Goal: Task Accomplishment & Management: Use online tool/utility

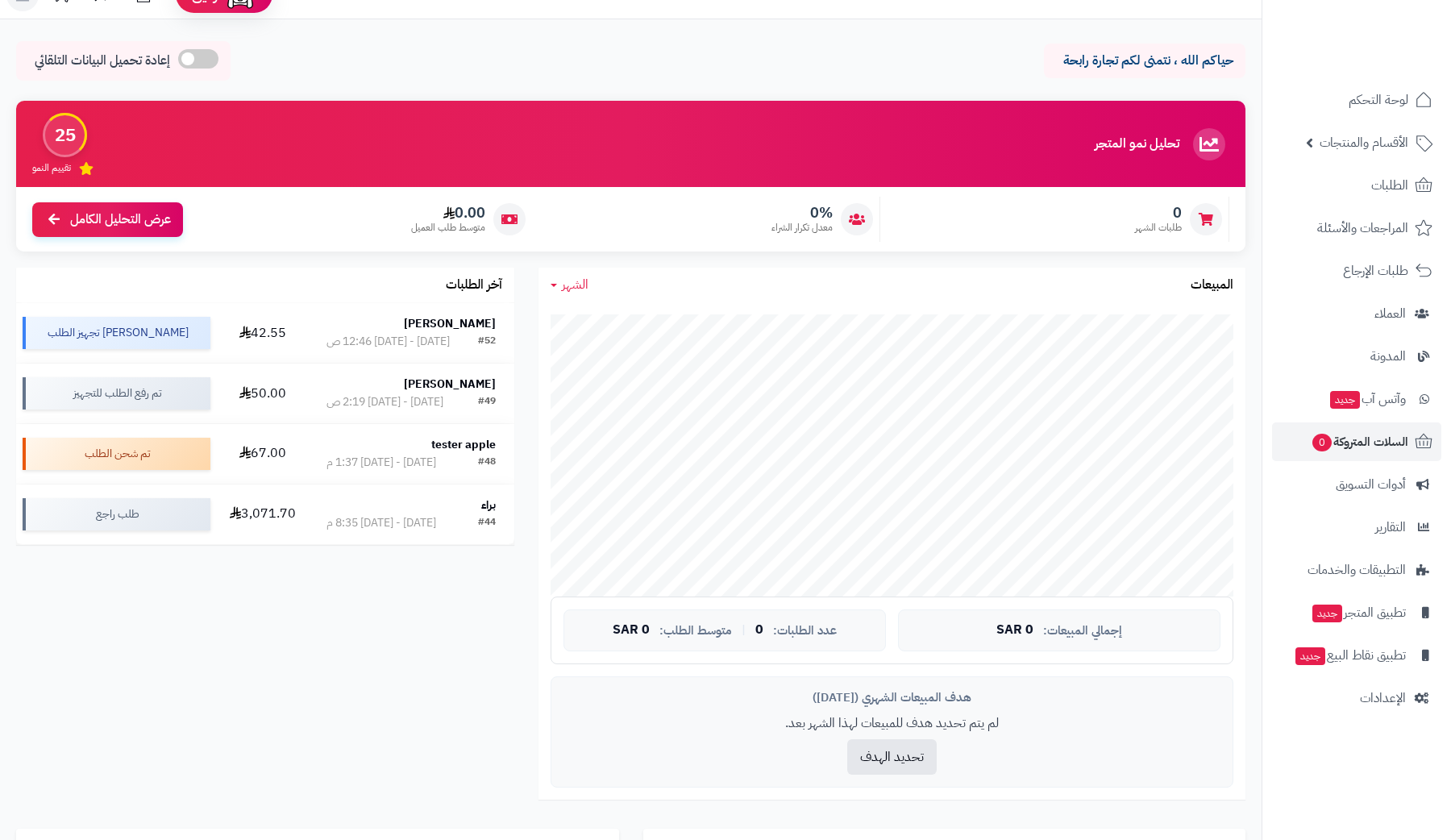
scroll to position [107, 0]
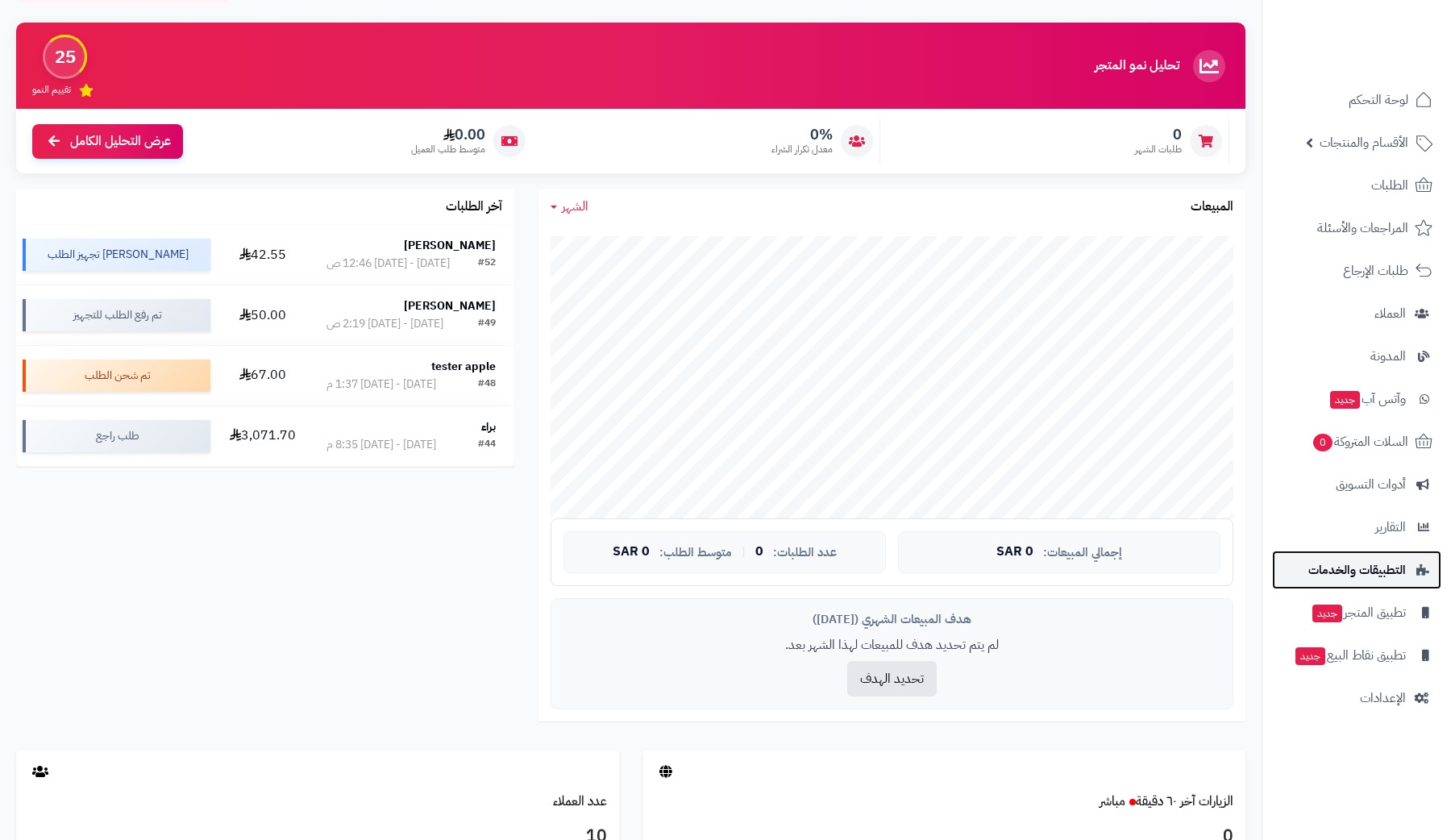
click at [1374, 569] on span "التطبيقات والخدمات" at bounding box center [1357, 569] width 98 height 23
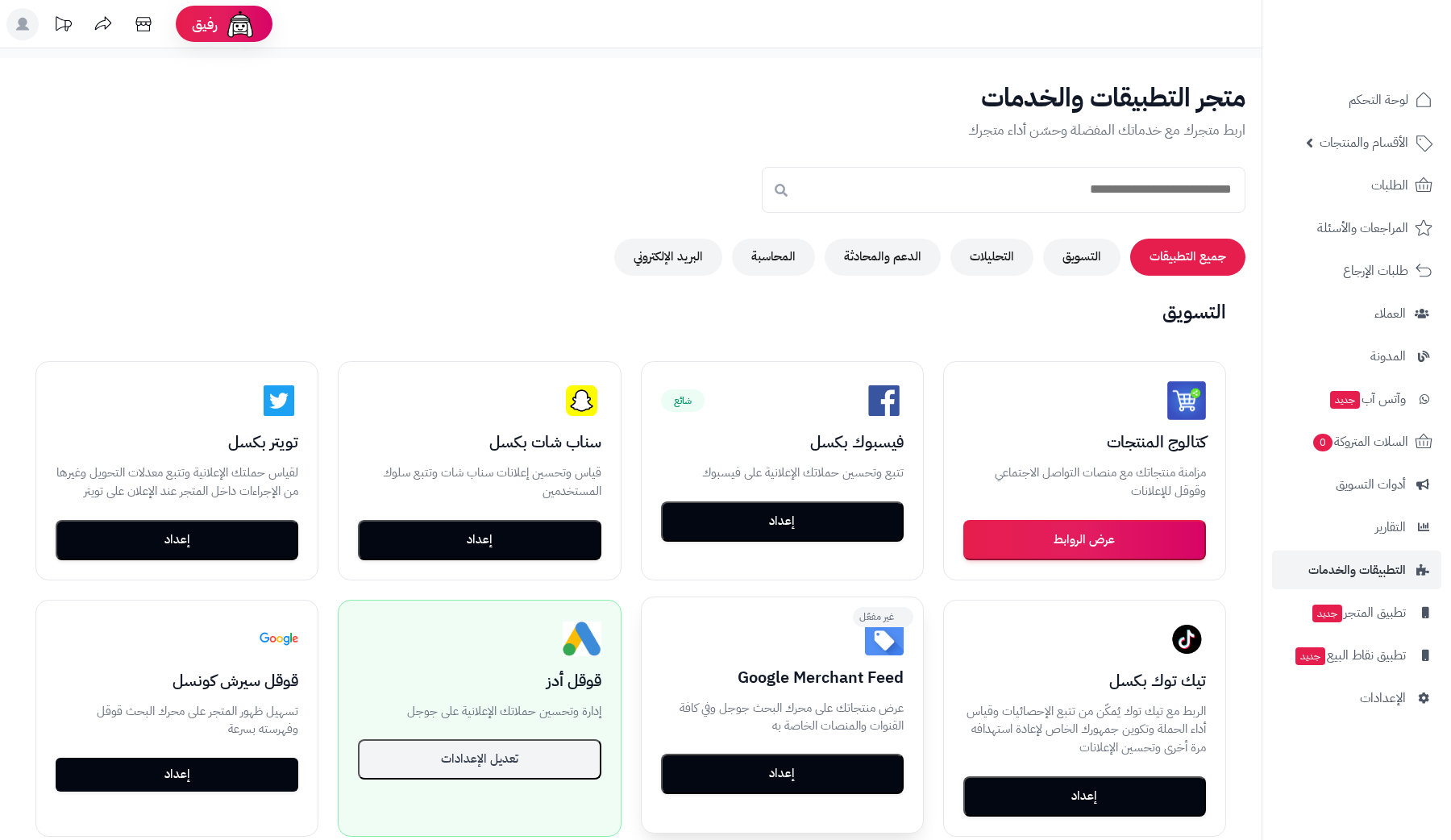
click at [857, 779] on button "إعداد" at bounding box center [782, 773] width 243 height 40
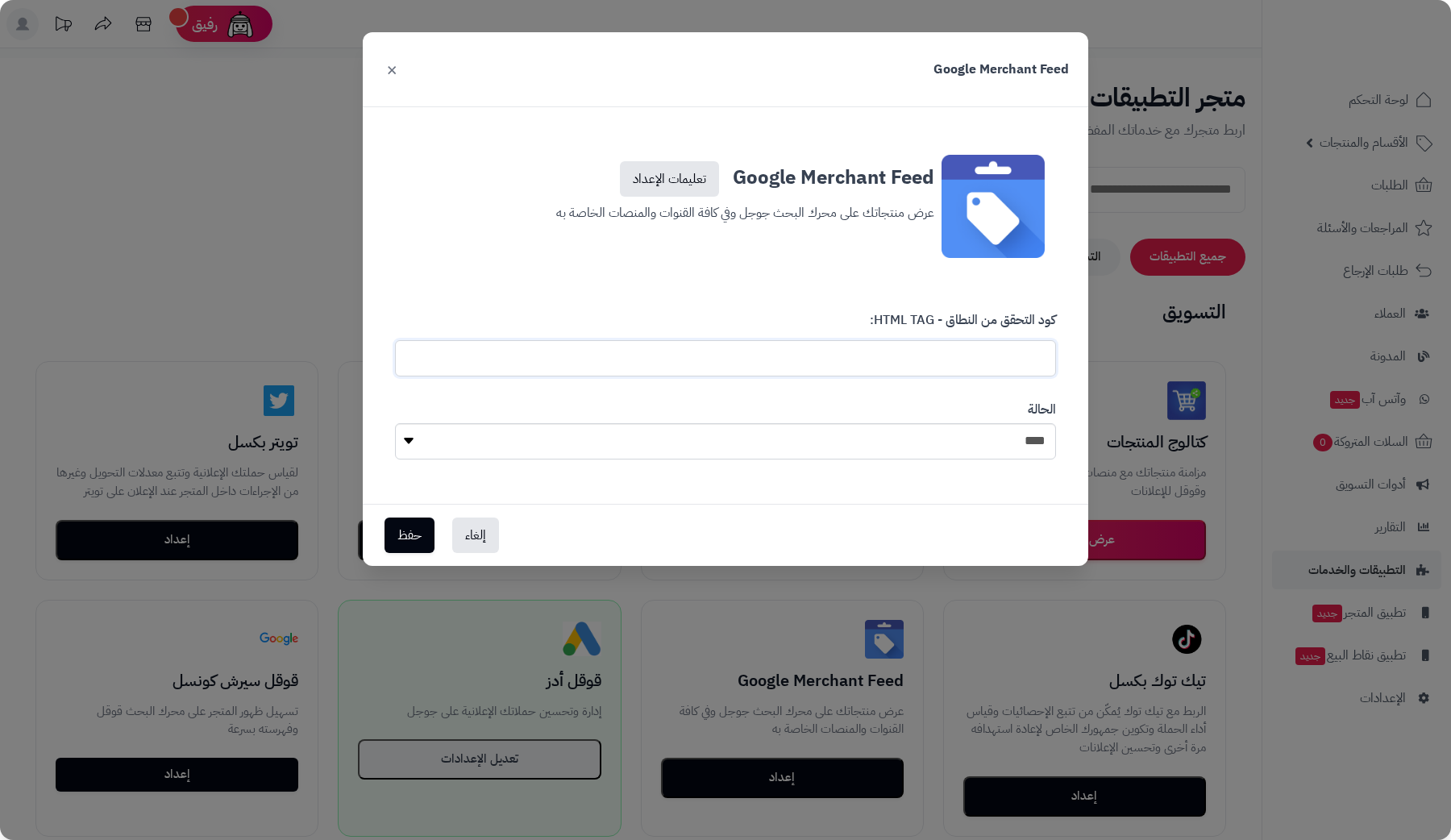
drag, startPoint x: 916, startPoint y: 345, endPoint x: 522, endPoint y: 185, distance: 425.2
click at [913, 344] on input "text" at bounding box center [725, 357] width 661 height 36
paste input "**********"
type input "**********"
click at [396, 533] on button "حفظ" at bounding box center [409, 535] width 50 height 35
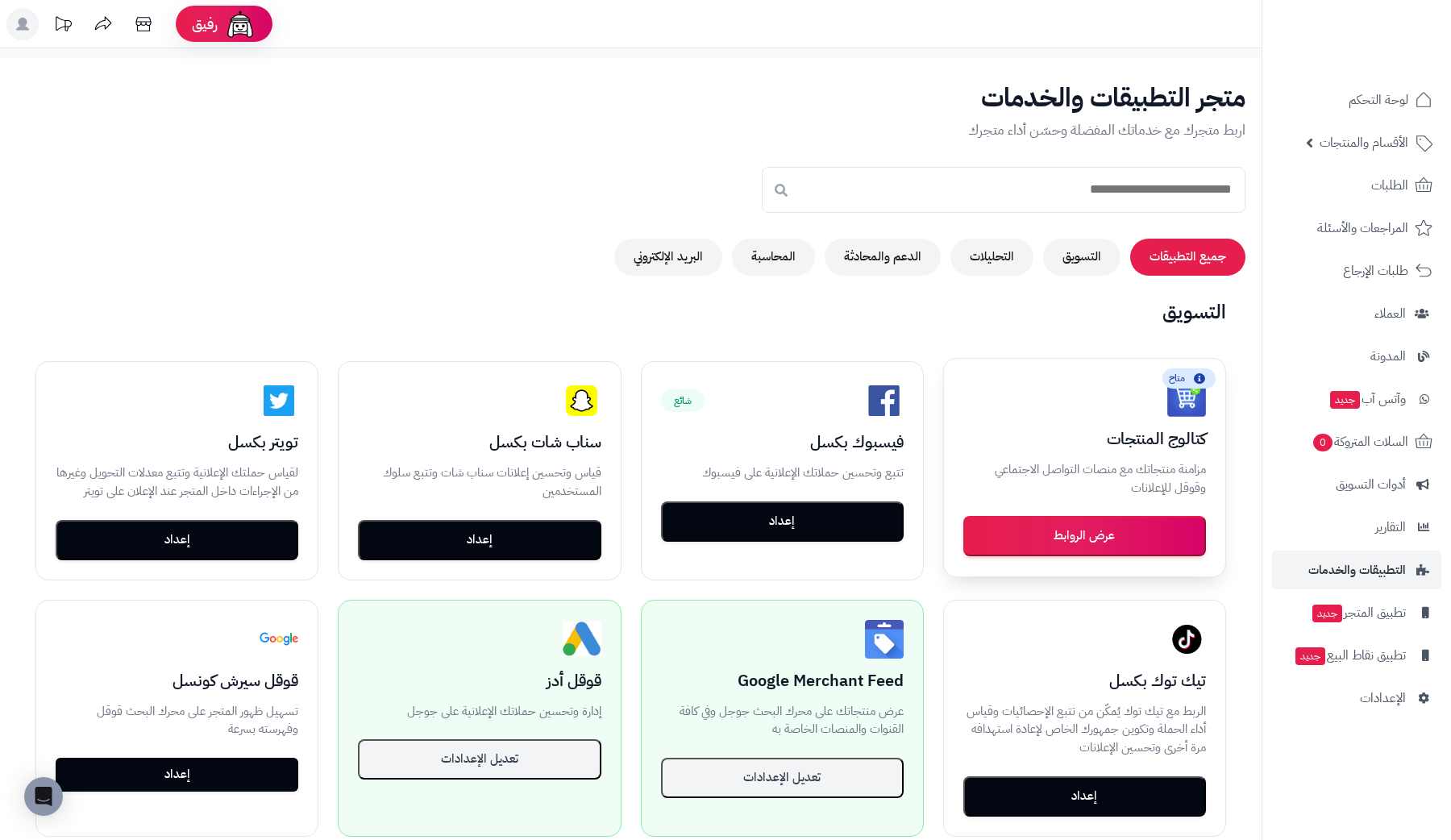
click at [1107, 539] on button "عرض الروابط" at bounding box center [1085, 536] width 243 height 40
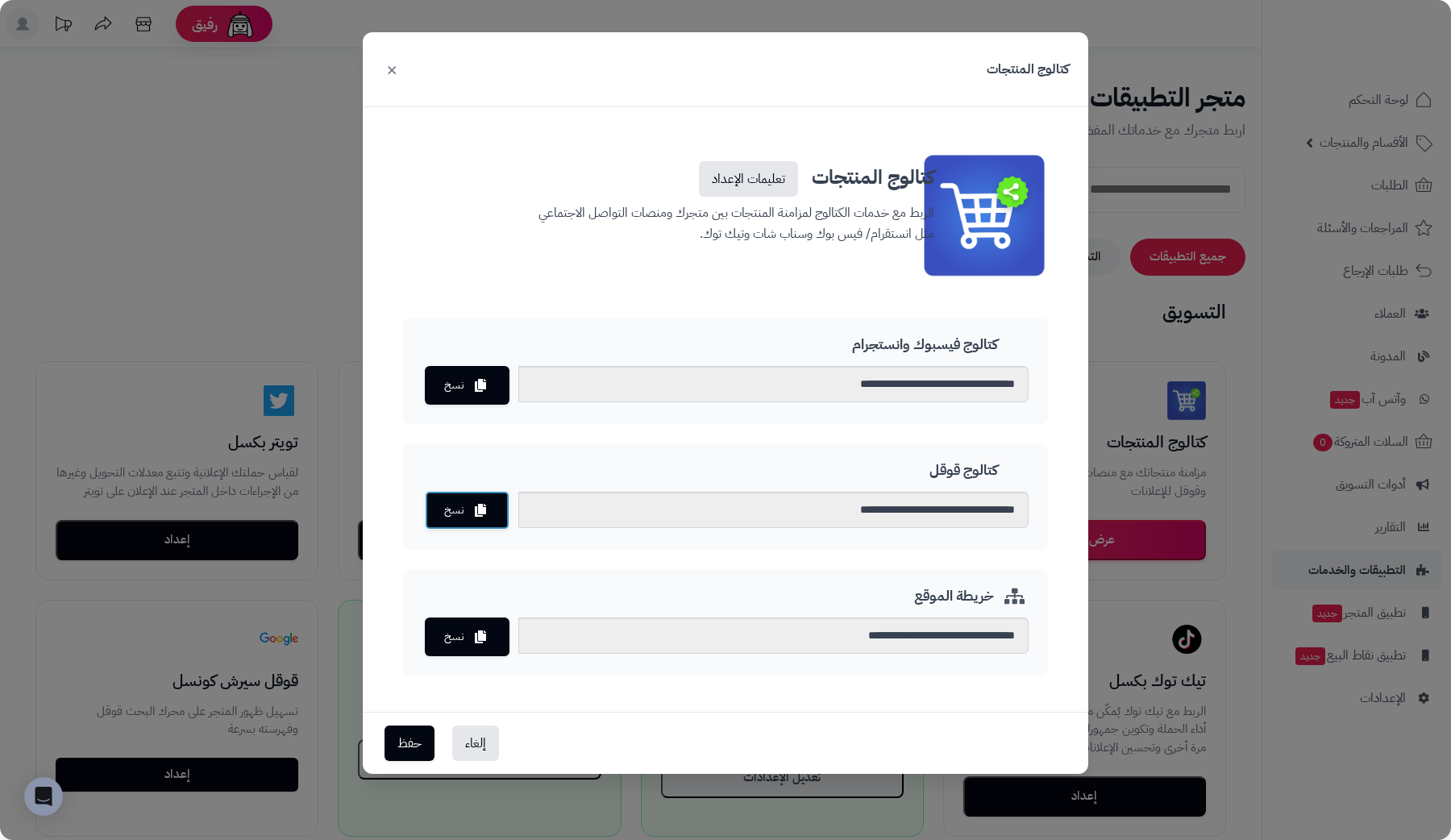
click at [484, 499] on button "نسخ" at bounding box center [467, 510] width 84 height 39
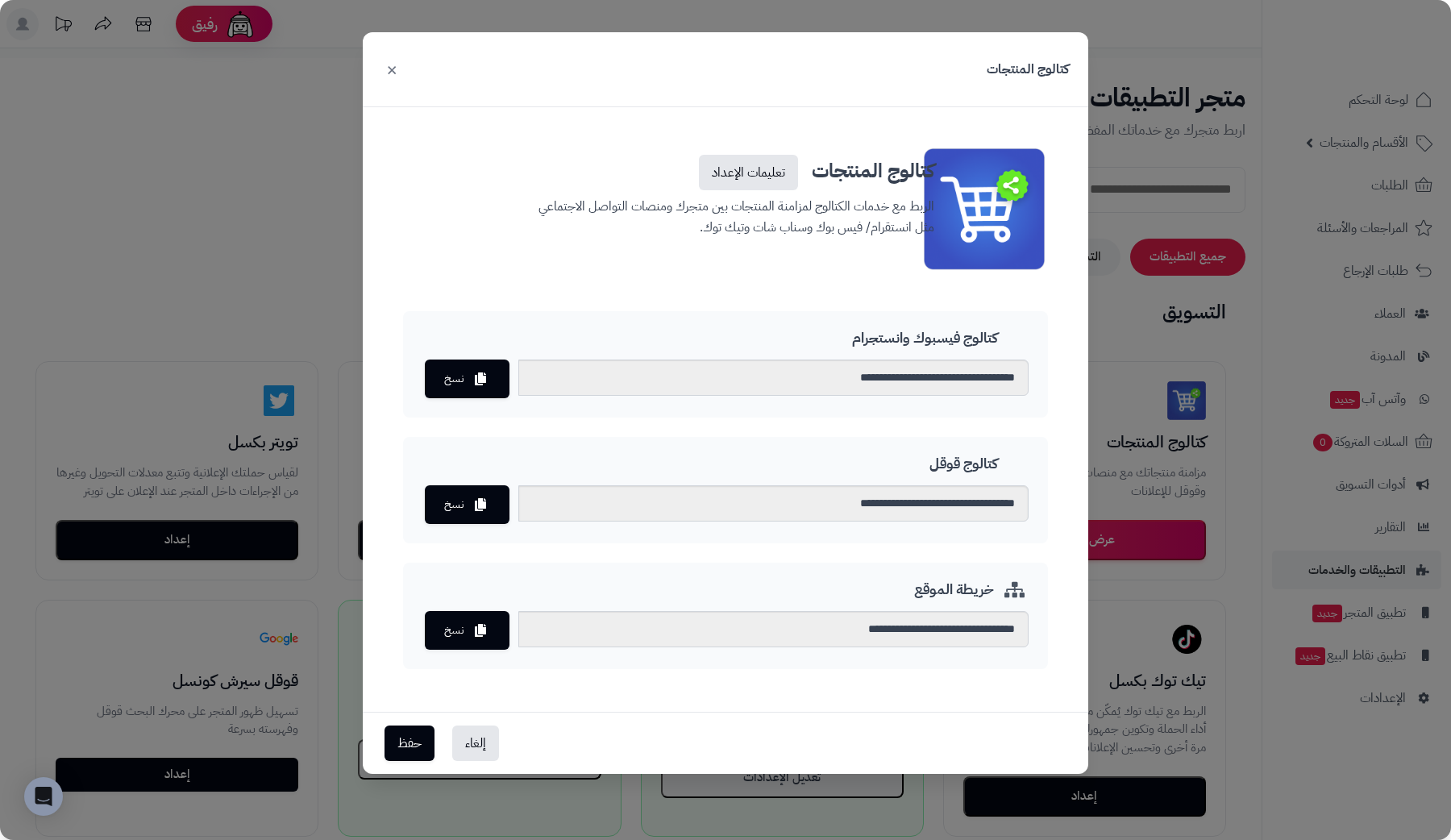
scroll to position [16, 0]
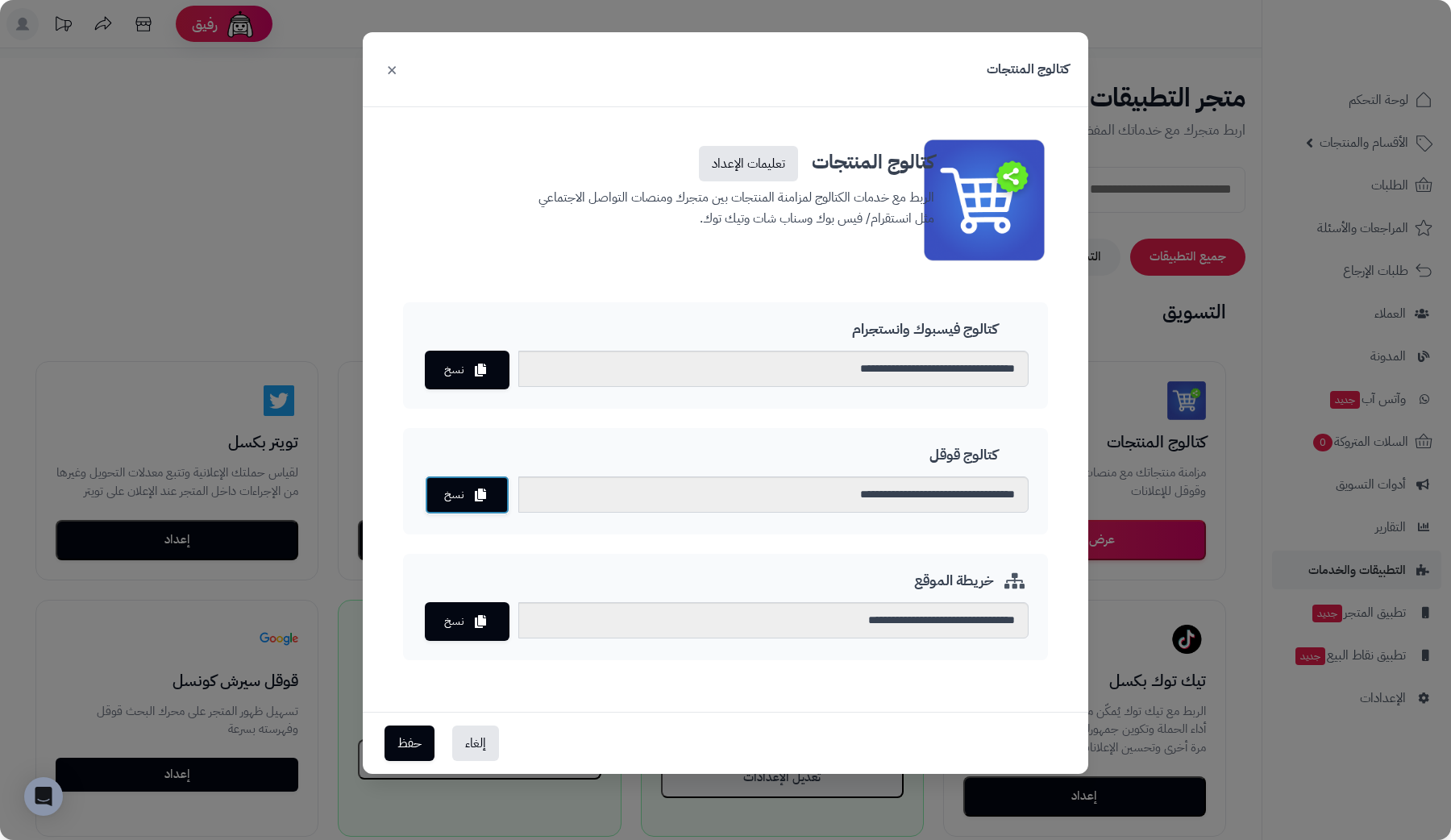
click at [475, 490] on icon at bounding box center [481, 494] width 12 height 13
click at [462, 741] on button "إلغاء" at bounding box center [476, 742] width 47 height 35
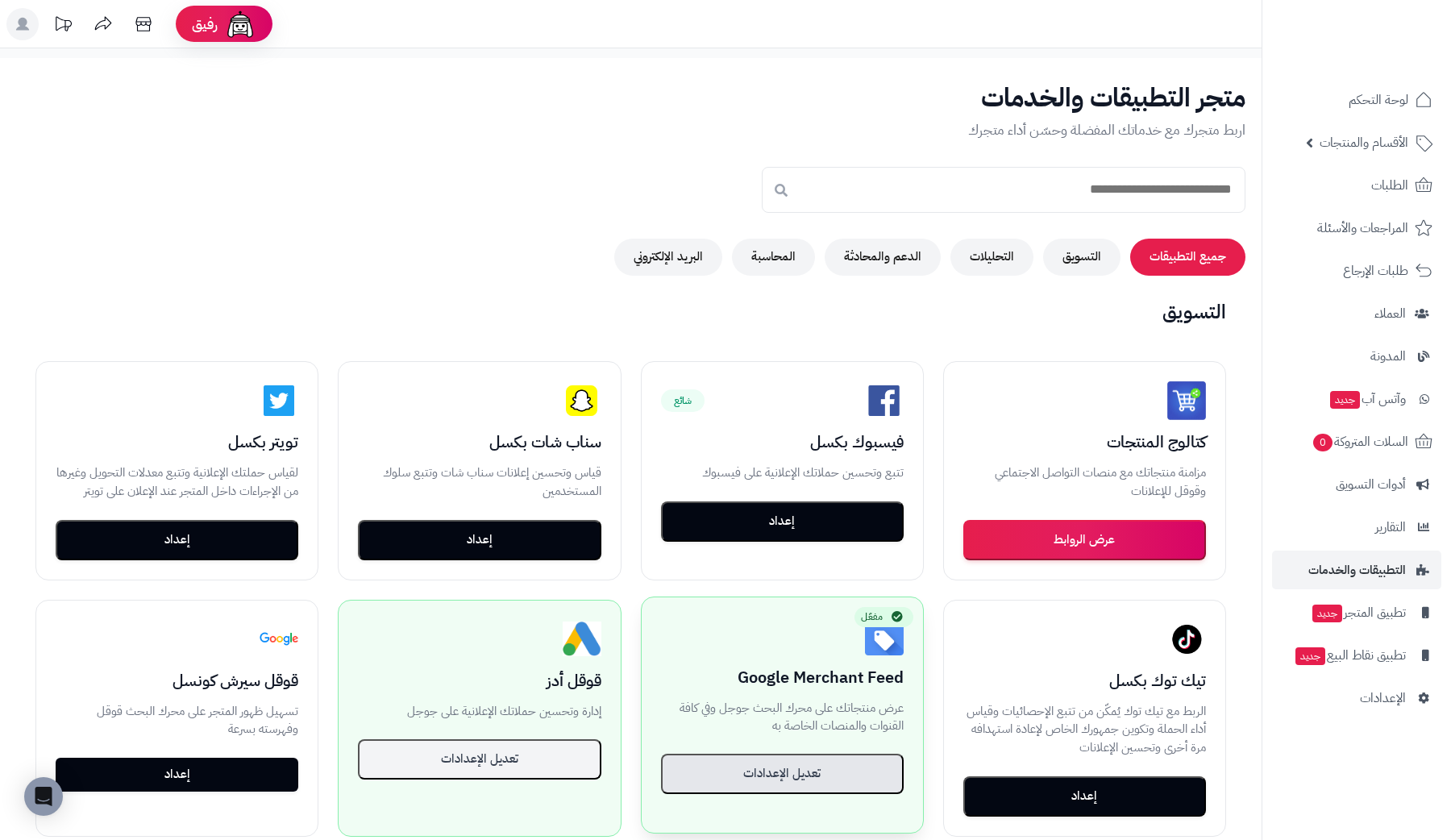
click at [808, 756] on button "تعديل الإعدادات" at bounding box center [782, 773] width 243 height 40
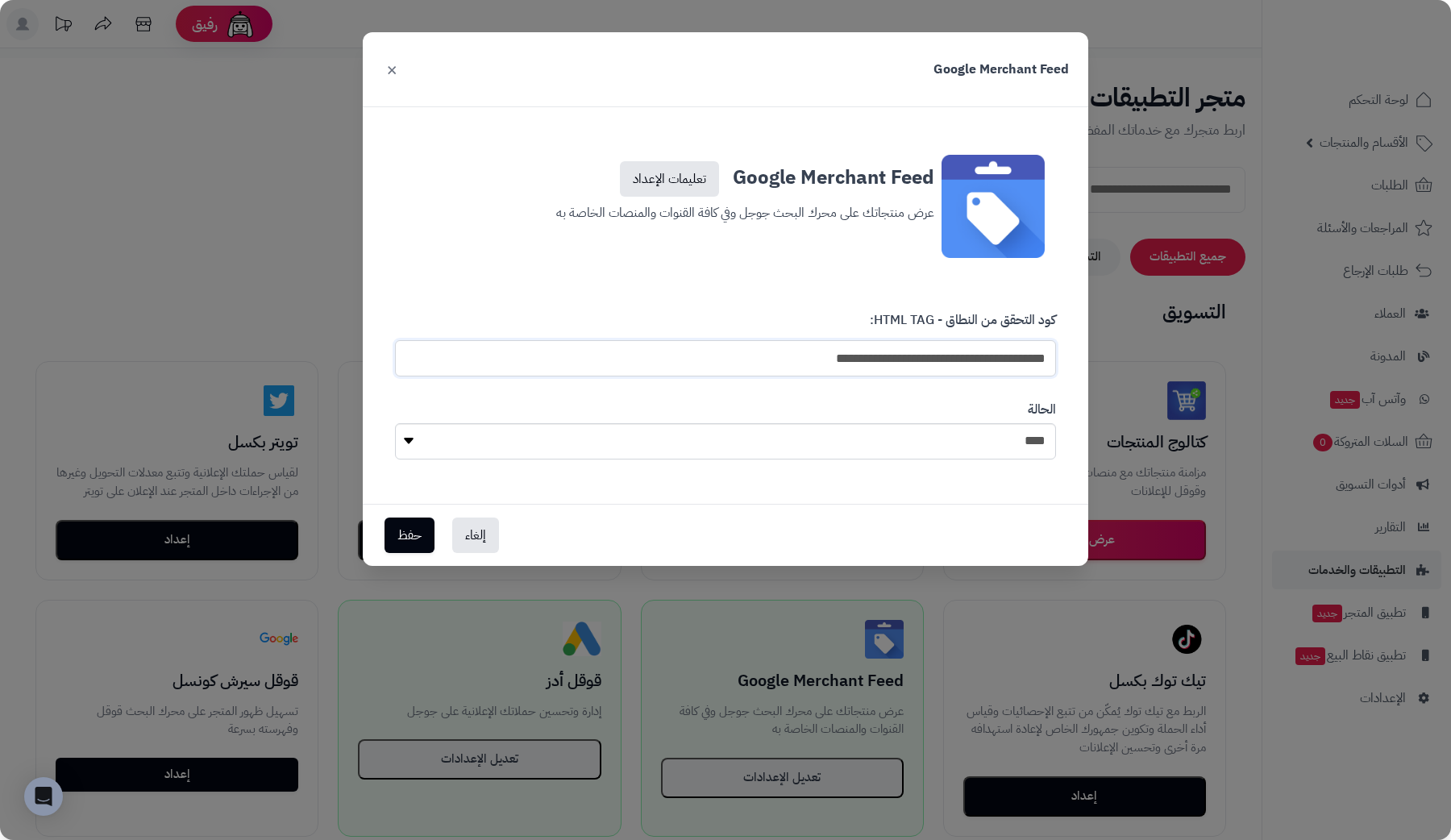
click at [888, 355] on input "**********" at bounding box center [725, 357] width 661 height 36
click at [487, 538] on button "إلغاء" at bounding box center [476, 535] width 47 height 35
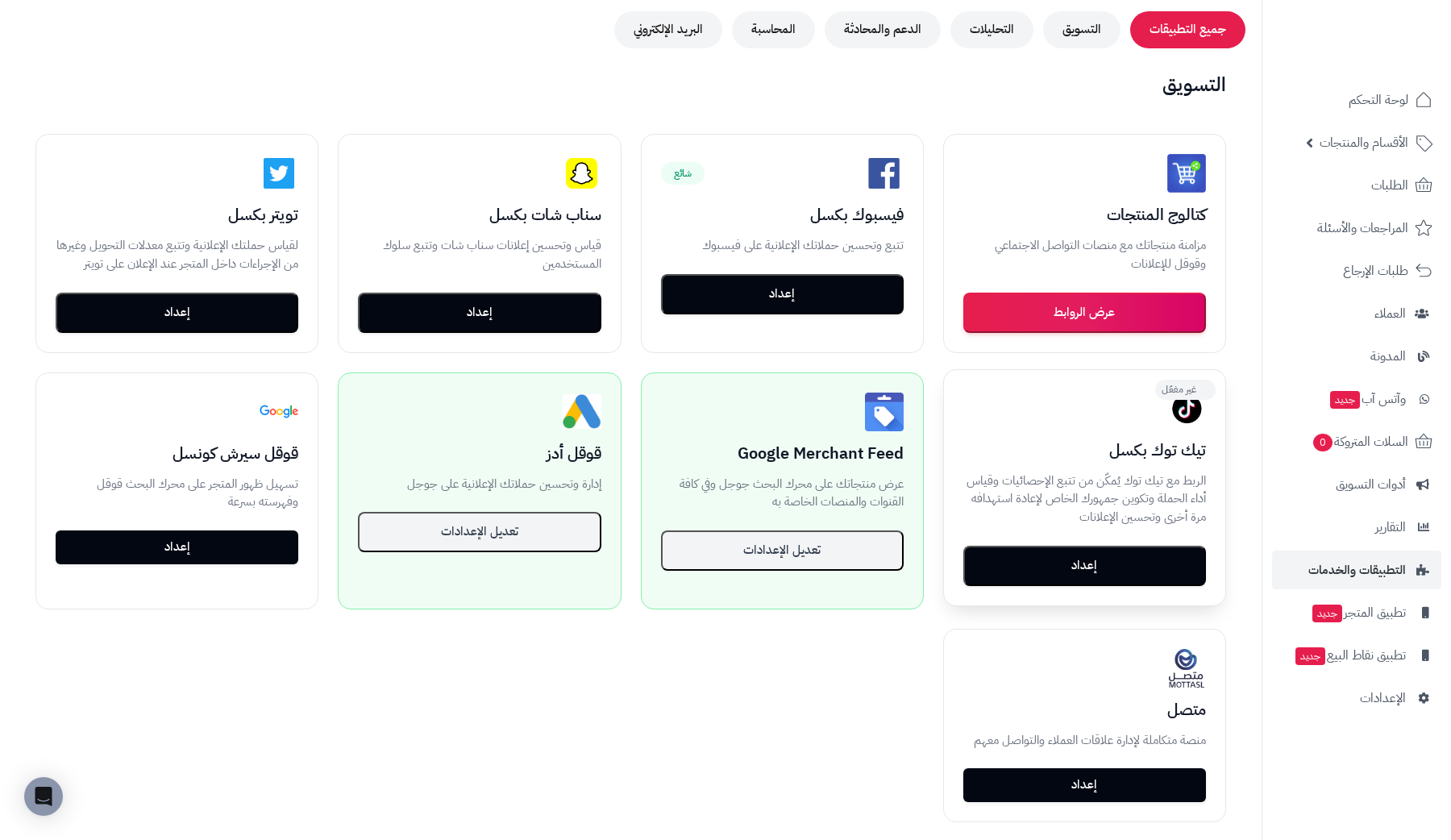
scroll to position [24, 0]
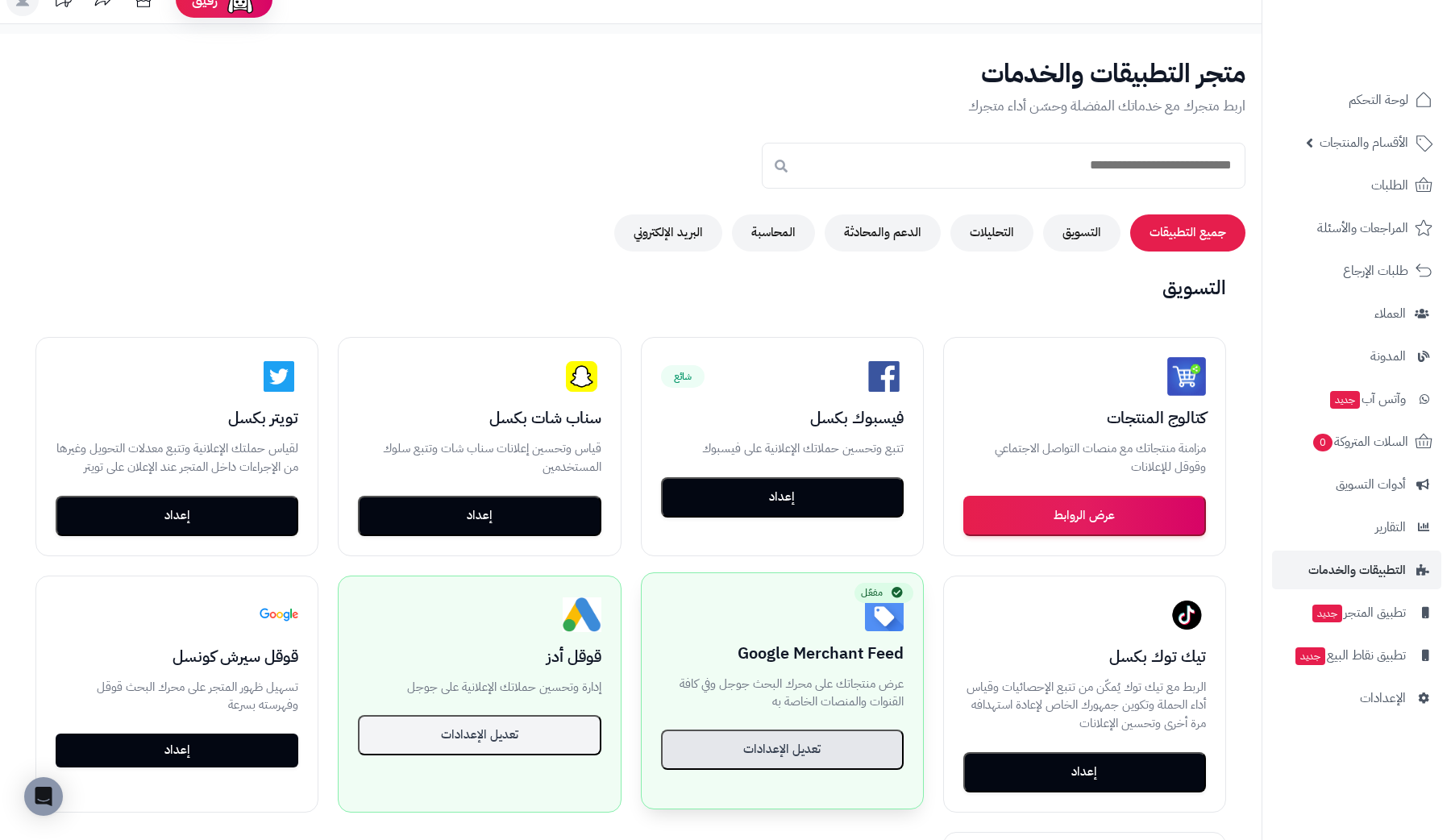
click at [745, 758] on button "تعديل الإعدادات" at bounding box center [782, 749] width 243 height 40
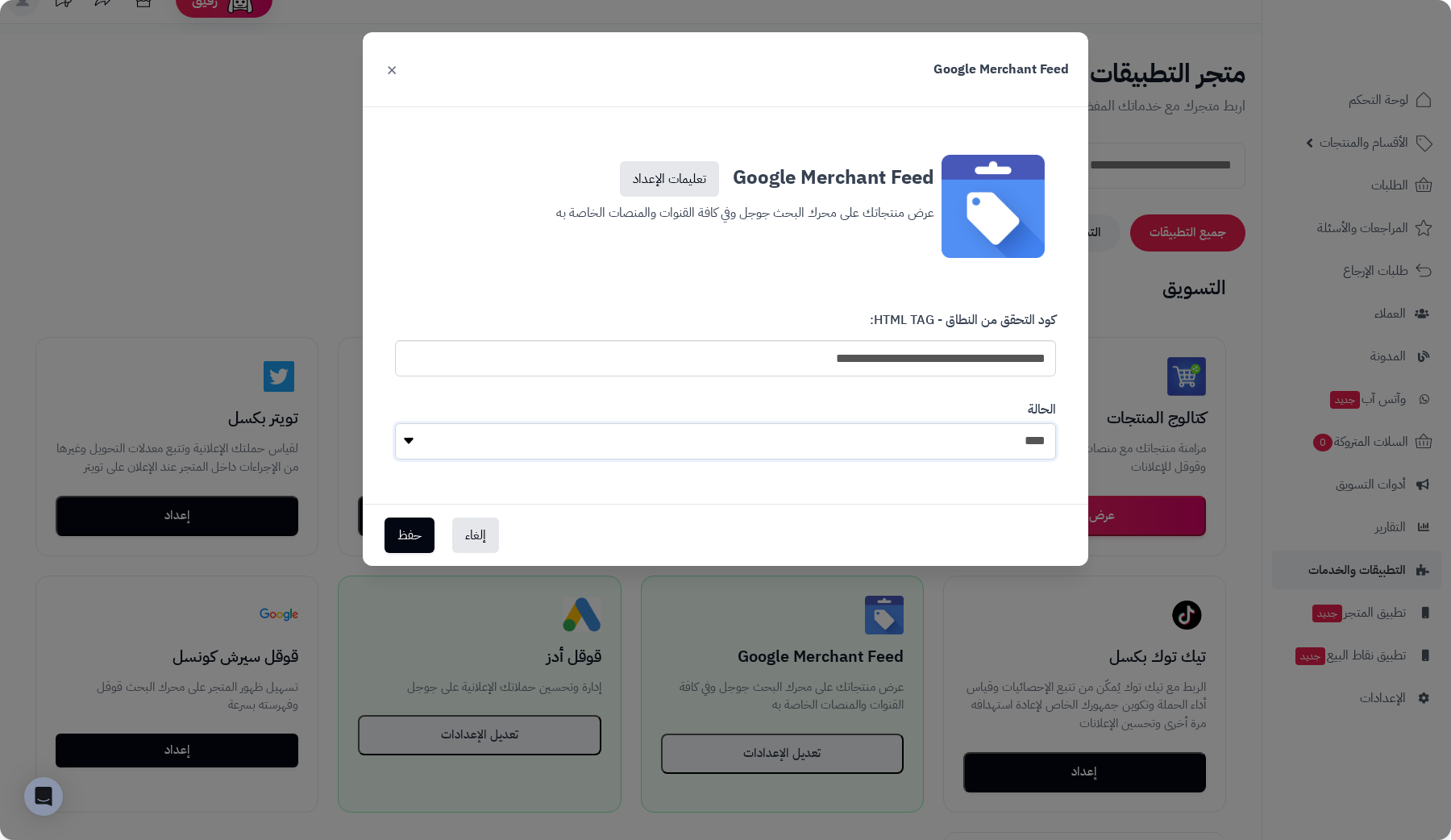
click at [846, 438] on select "**** ****" at bounding box center [725, 441] width 661 height 36
click at [395, 423] on select "**** ****" at bounding box center [725, 441] width 661 height 36
drag, startPoint x: 1059, startPoint y: 320, endPoint x: 839, endPoint y: 318, distance: 220.0
click at [839, 318] on div "**********" at bounding box center [726, 343] width 685 height 89
copy label "كود التحقق من النطاق - HTML TAG:"
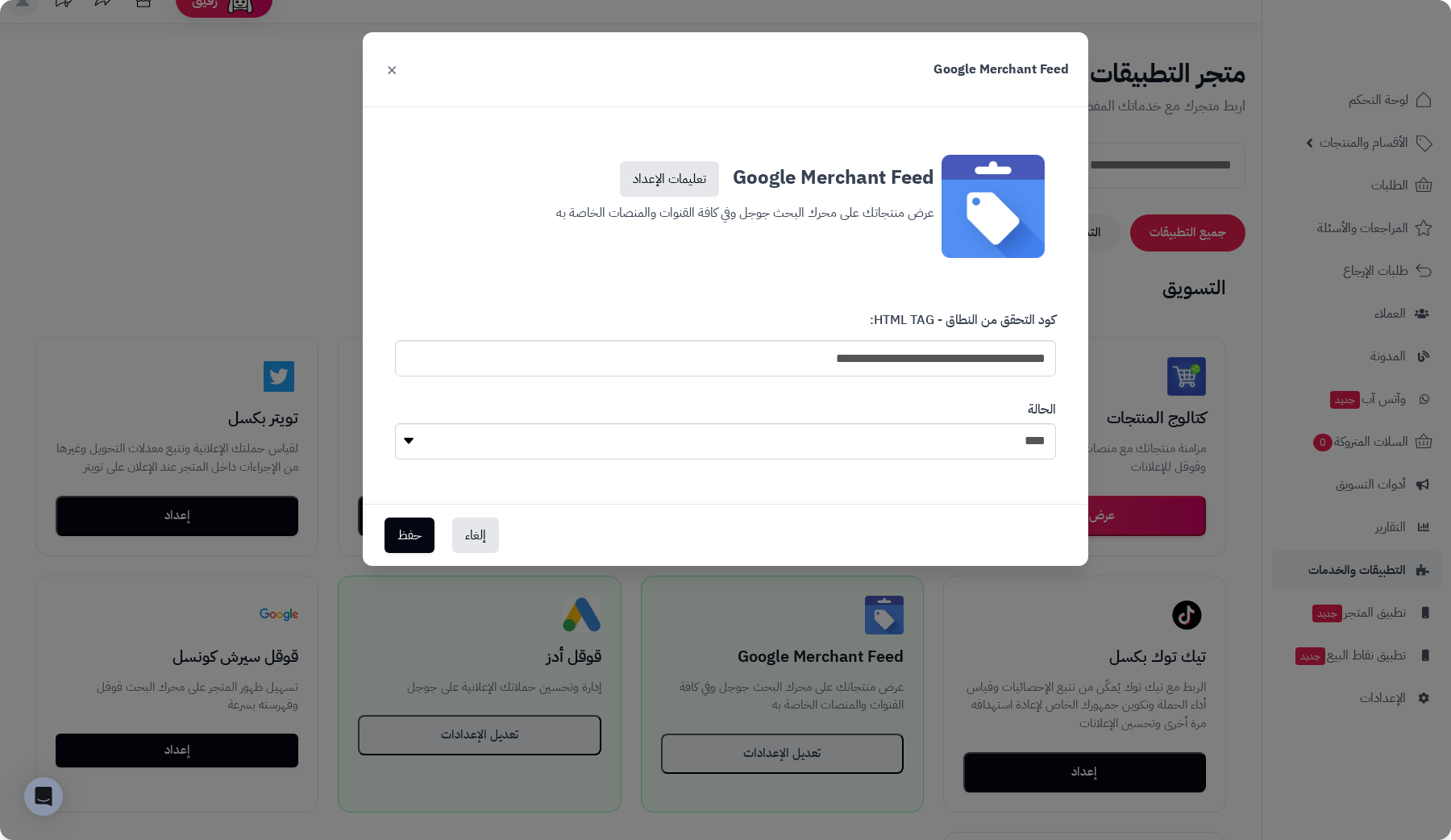
drag, startPoint x: 934, startPoint y: 183, endPoint x: 725, endPoint y: 180, distance: 209.0
click at [725, 180] on div "Google Merchant Feed تعليمات الإعداد عرض منتجاتك على محرك البحث جوجل وفي كافة ا…" at bounding box center [725, 192] width 442 height 75
copy h3 "Google Merchant Feed"
click at [460, 531] on button "إلغاء" at bounding box center [476, 535] width 47 height 35
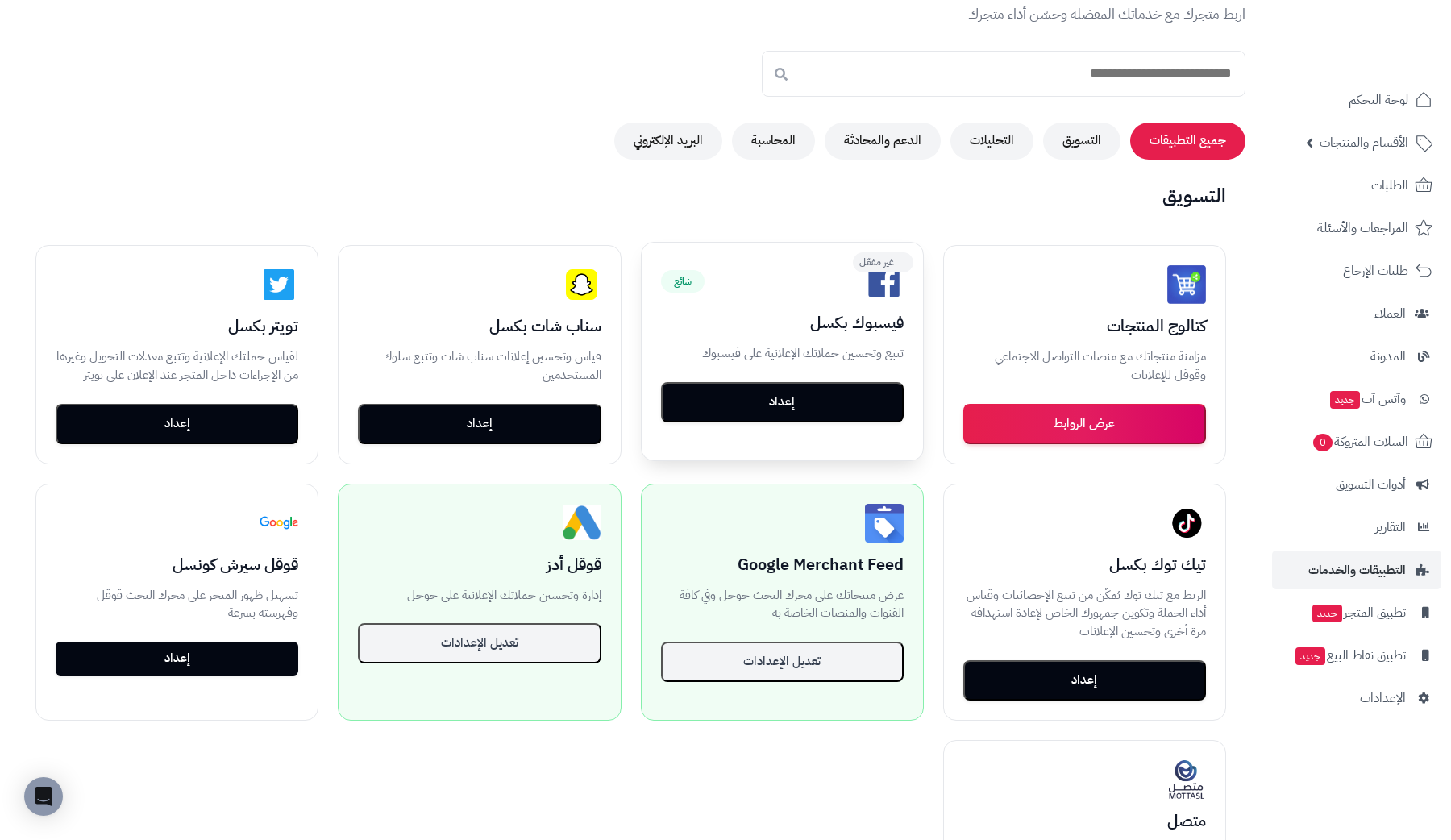
scroll to position [177, 0]
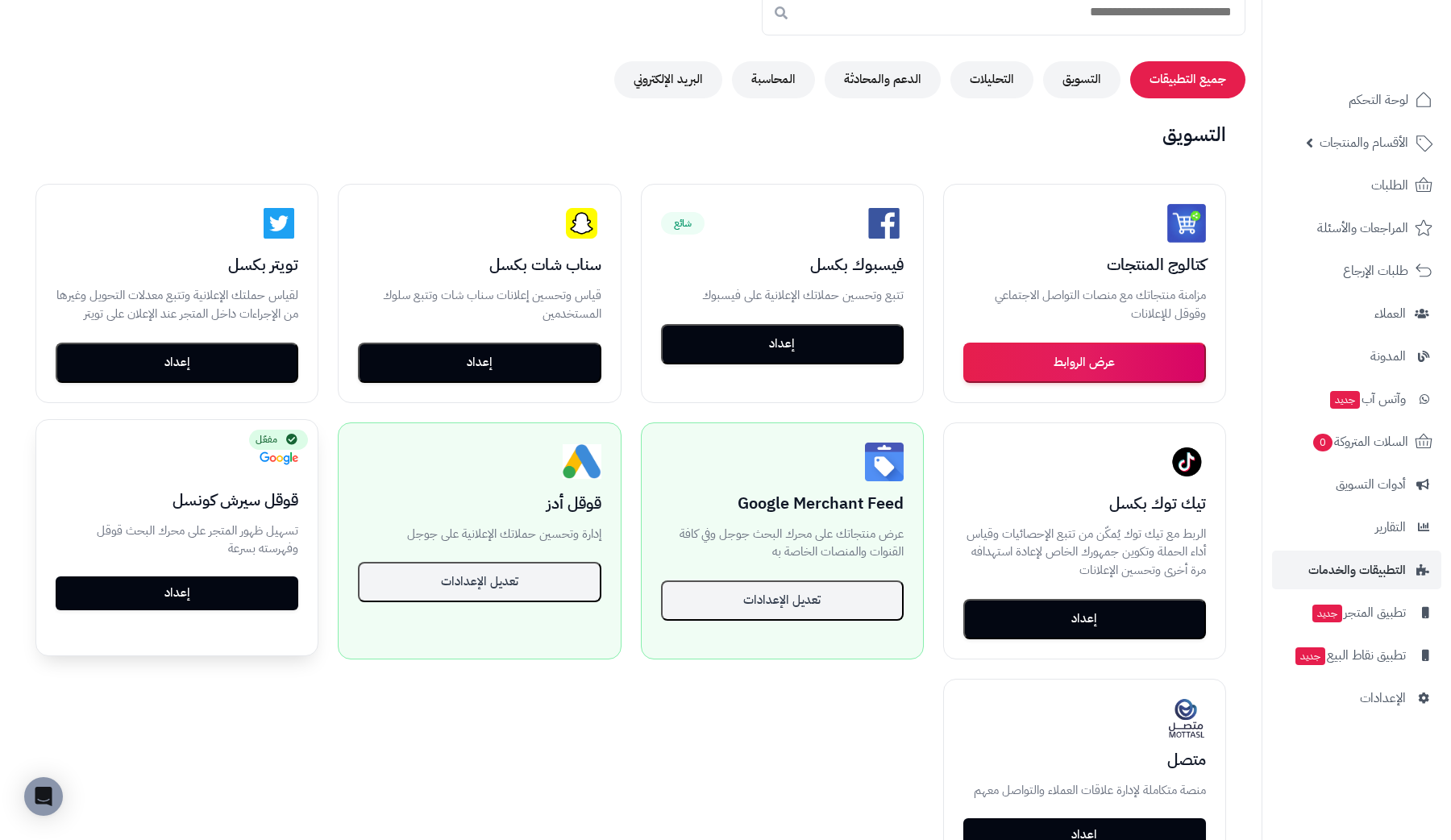
click at [214, 583] on link "إعداد" at bounding box center [177, 593] width 243 height 34
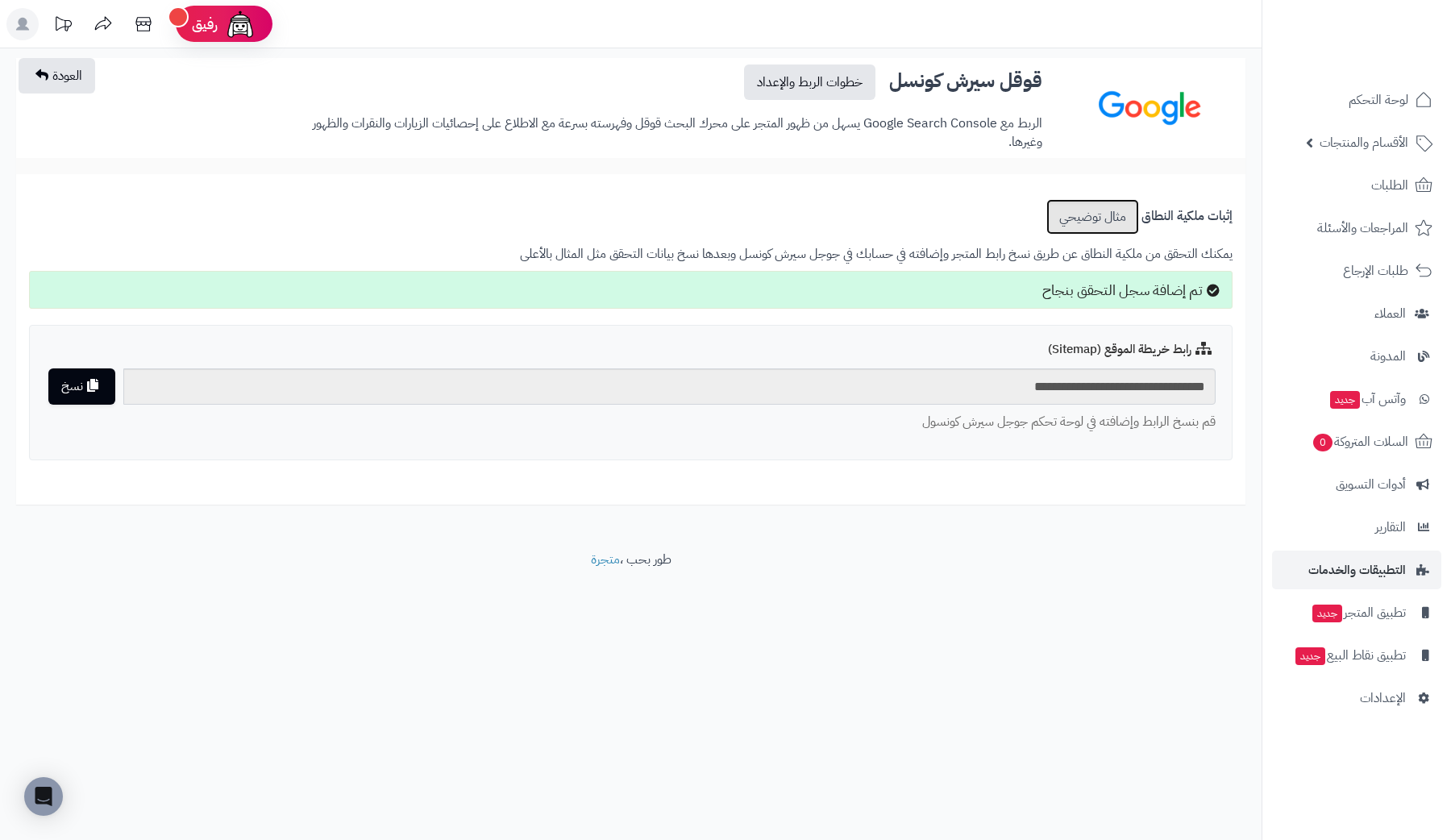
click at [1077, 208] on link "مثال توضيحي" at bounding box center [1092, 216] width 93 height 35
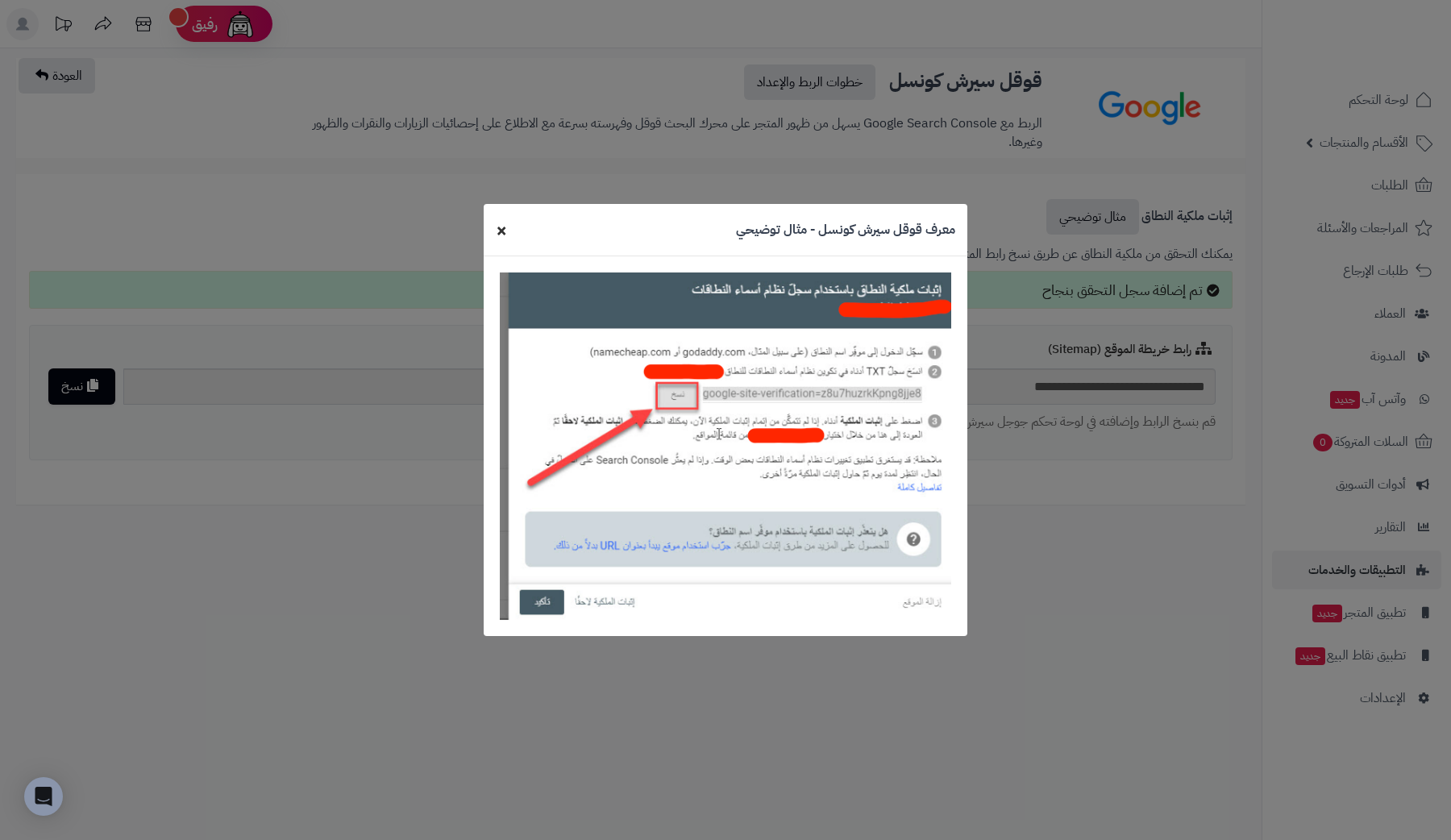
click at [497, 227] on span "×" at bounding box center [501, 230] width 12 height 27
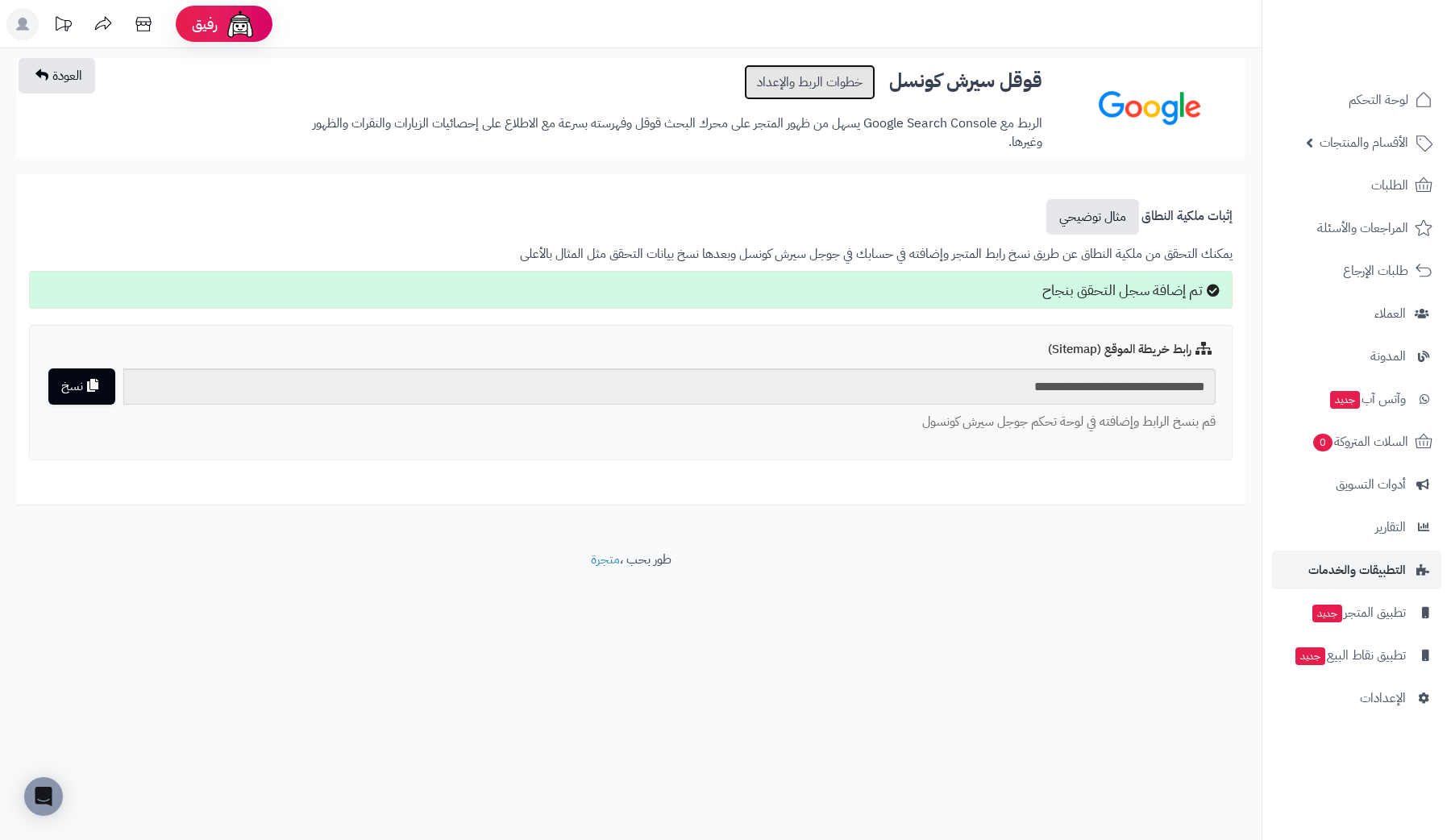
click at [849, 82] on link "خطوات الربط والإعداد" at bounding box center [810, 82] width 131 height 35
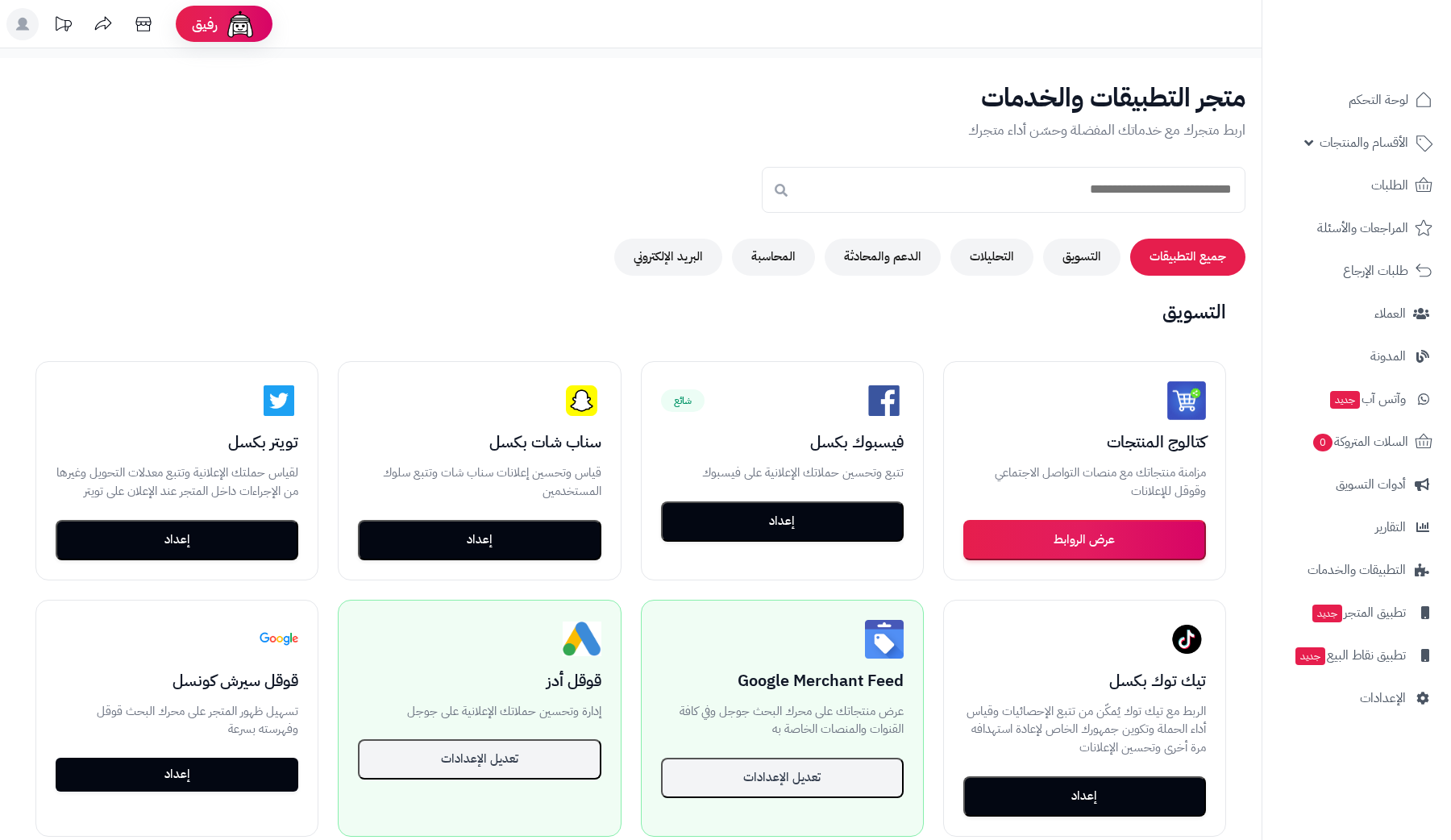
scroll to position [177, 0]
